Goal: Information Seeking & Learning: Check status

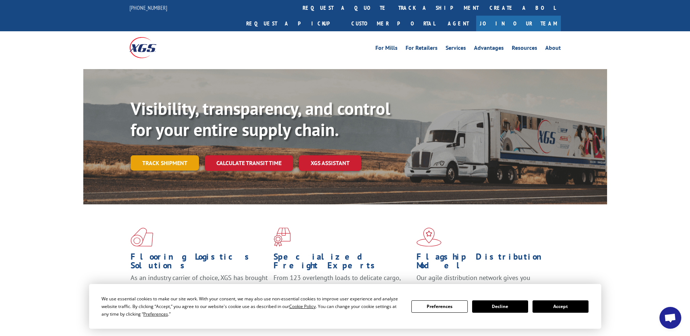
click at [176, 155] on link "Track shipment" at bounding box center [165, 162] width 68 height 15
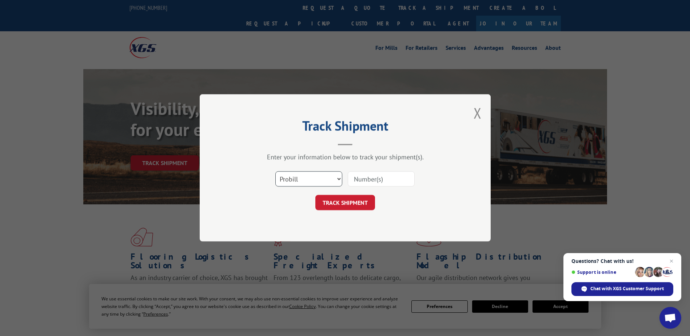
click at [288, 177] on select "Select category... Probill BOL PO" at bounding box center [308, 179] width 67 height 15
select select "bol"
click at [275, 172] on select "Select category... Probill BOL PO" at bounding box center [308, 179] width 67 height 15
click at [369, 182] on input at bounding box center [381, 179] width 67 height 15
paste input "2845782"
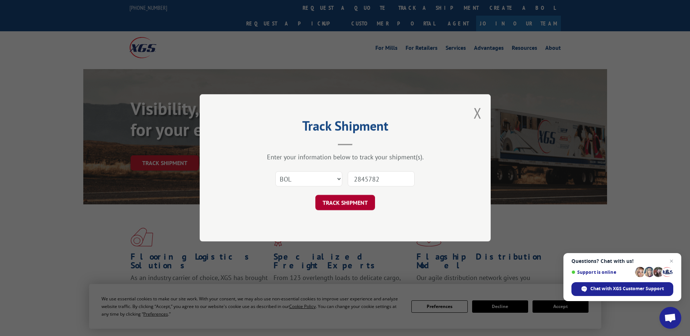
type input "2845782"
click at [330, 201] on button "TRACK SHIPMENT" at bounding box center [345, 202] width 60 height 15
